Goal: Information Seeking & Learning: Find specific fact

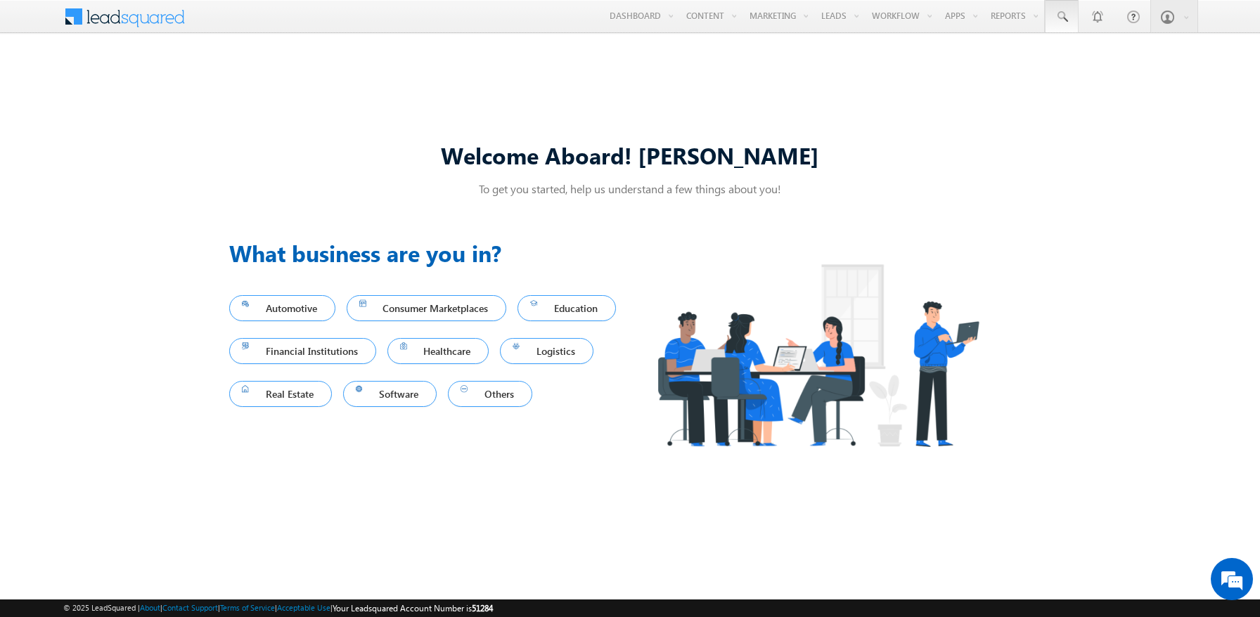
click at [1062, 17] on span at bounding box center [1062, 17] width 14 height 14
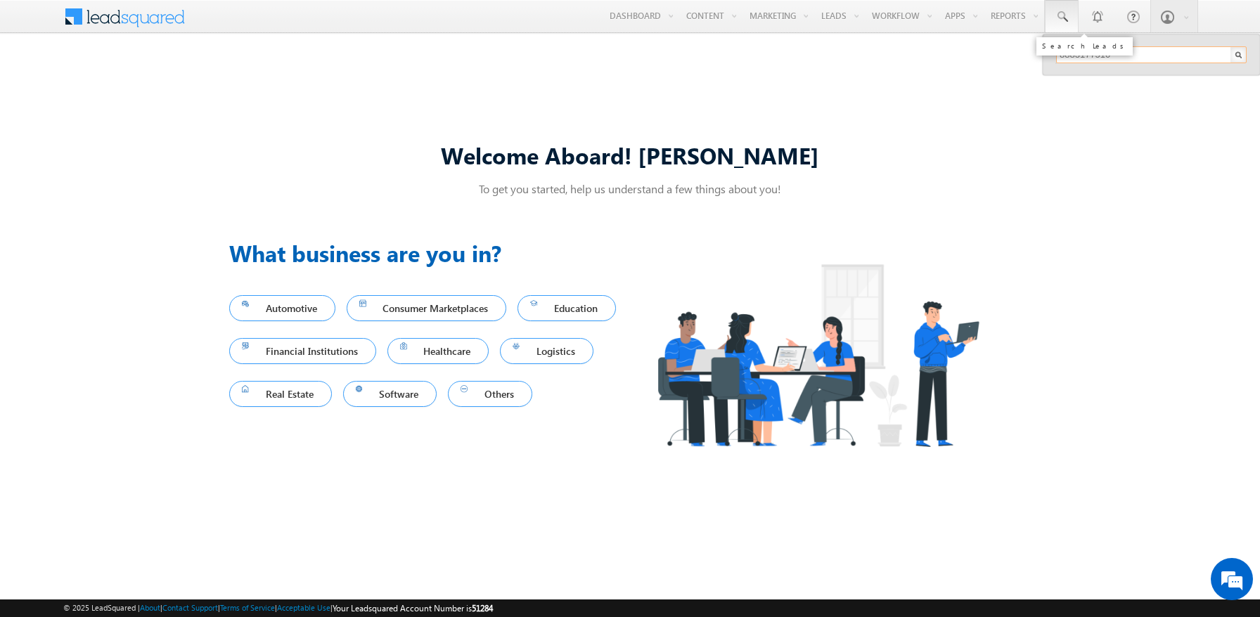
type input "8883177510"
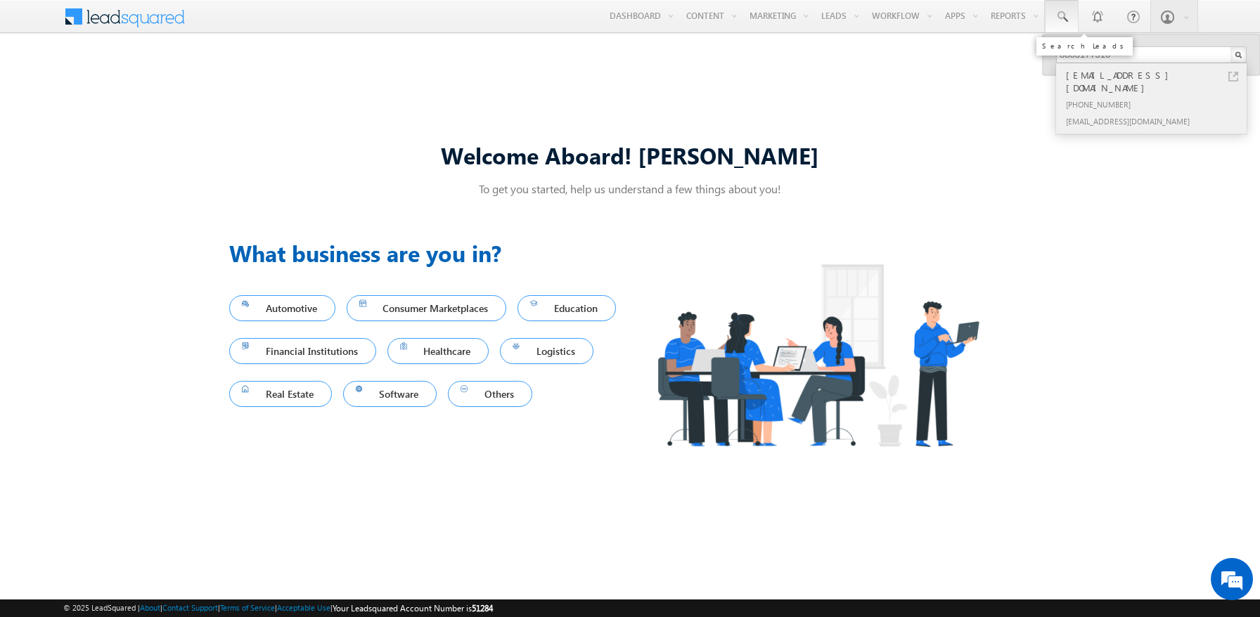
click at [1158, 96] on div "[PHONE_NUMBER]" at bounding box center [1157, 104] width 188 height 17
